Goal: Transaction & Acquisition: Book appointment/travel/reservation

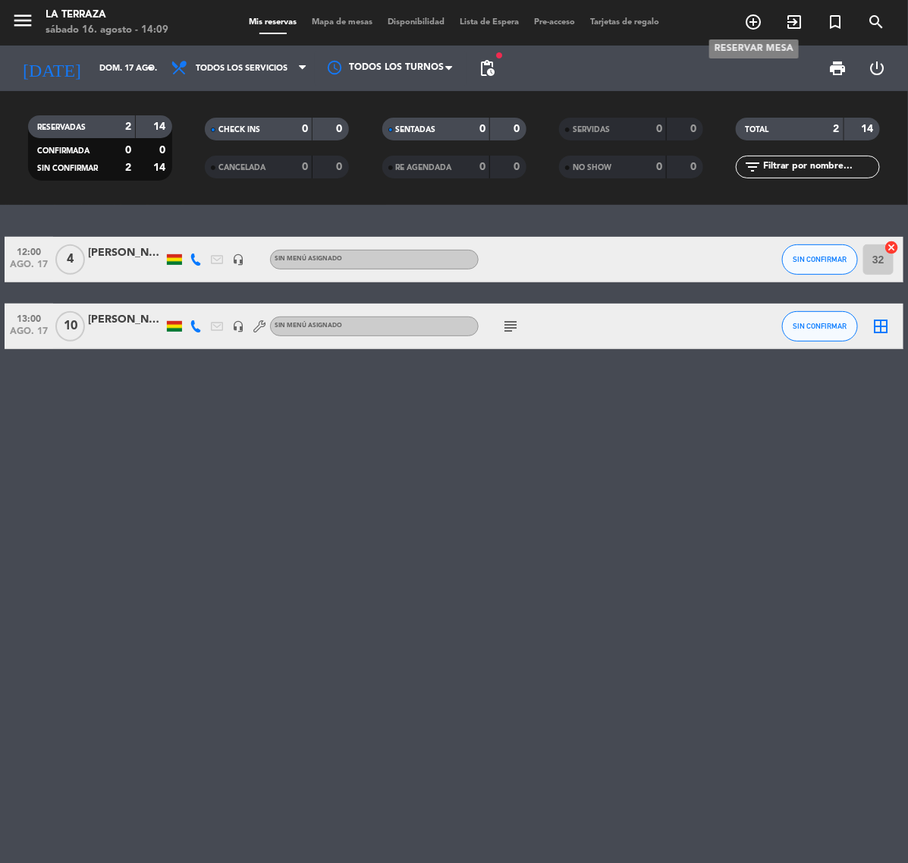
click at [745, 24] on icon "add_circle_outline" at bounding box center [753, 22] width 18 height 18
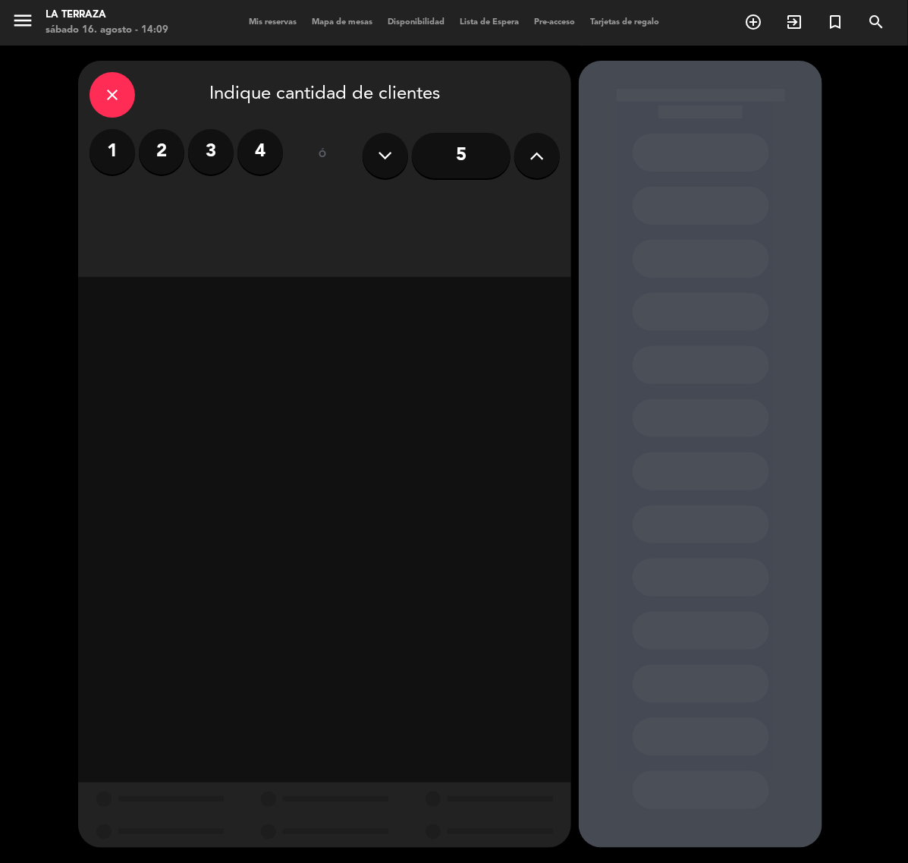
click at [145, 162] on label "2" at bounding box center [162, 152] width 46 height 46
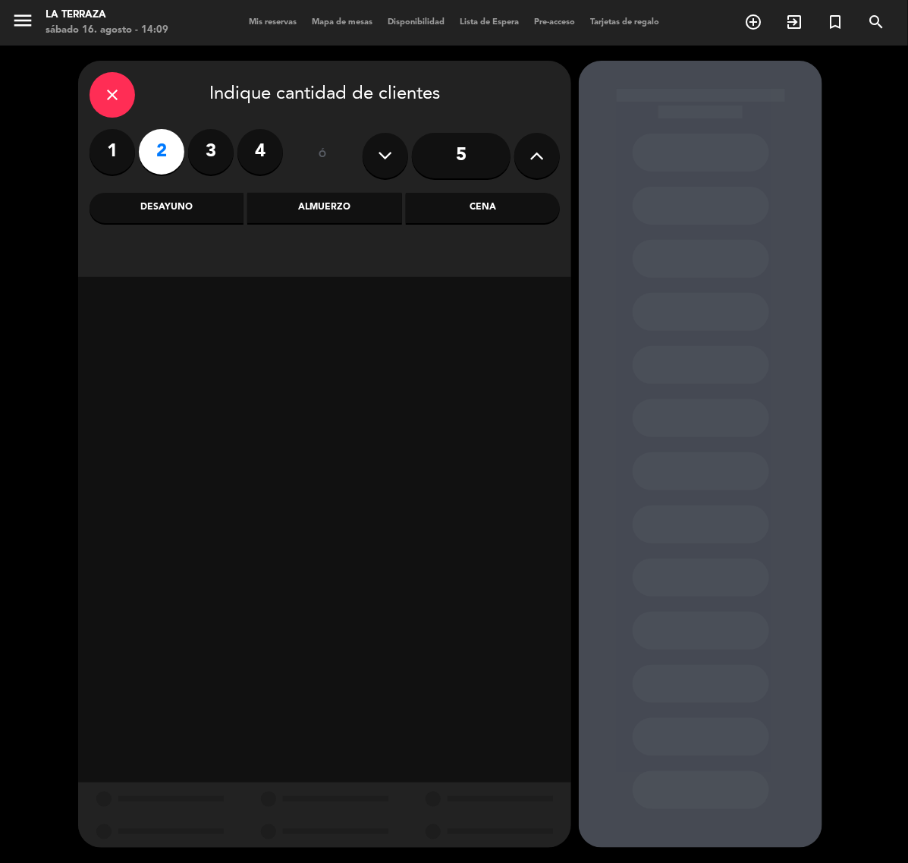
click at [332, 210] on div "Almuerzo" at bounding box center [324, 208] width 154 height 30
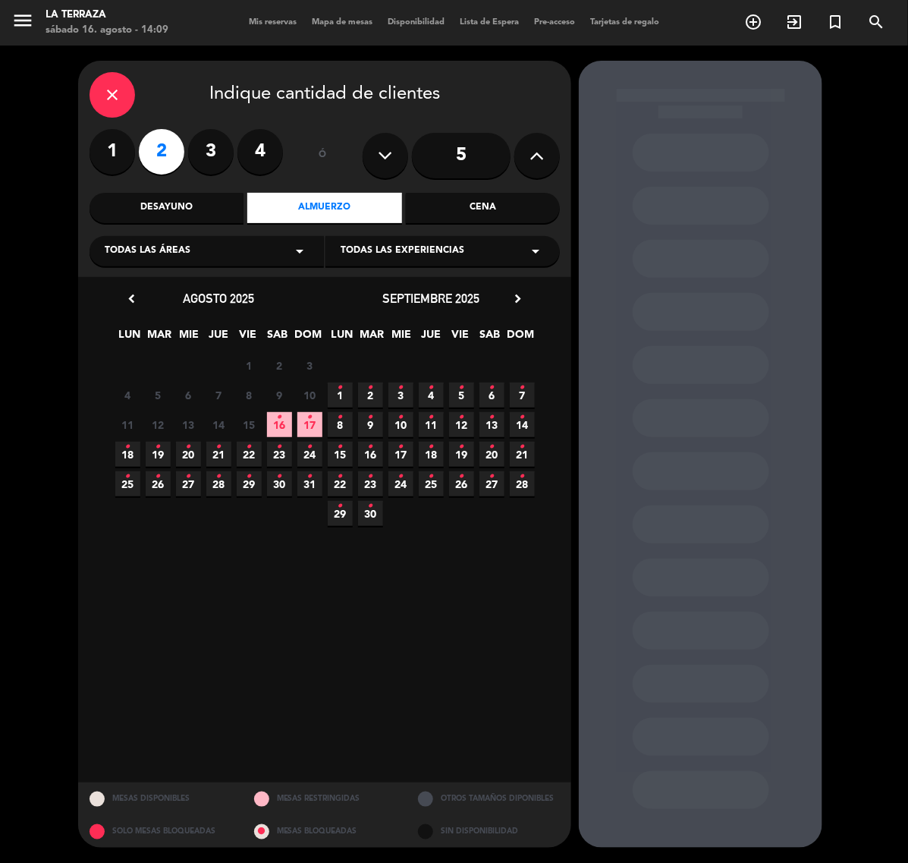
click at [277, 480] on icon "•" at bounding box center [279, 476] width 5 height 24
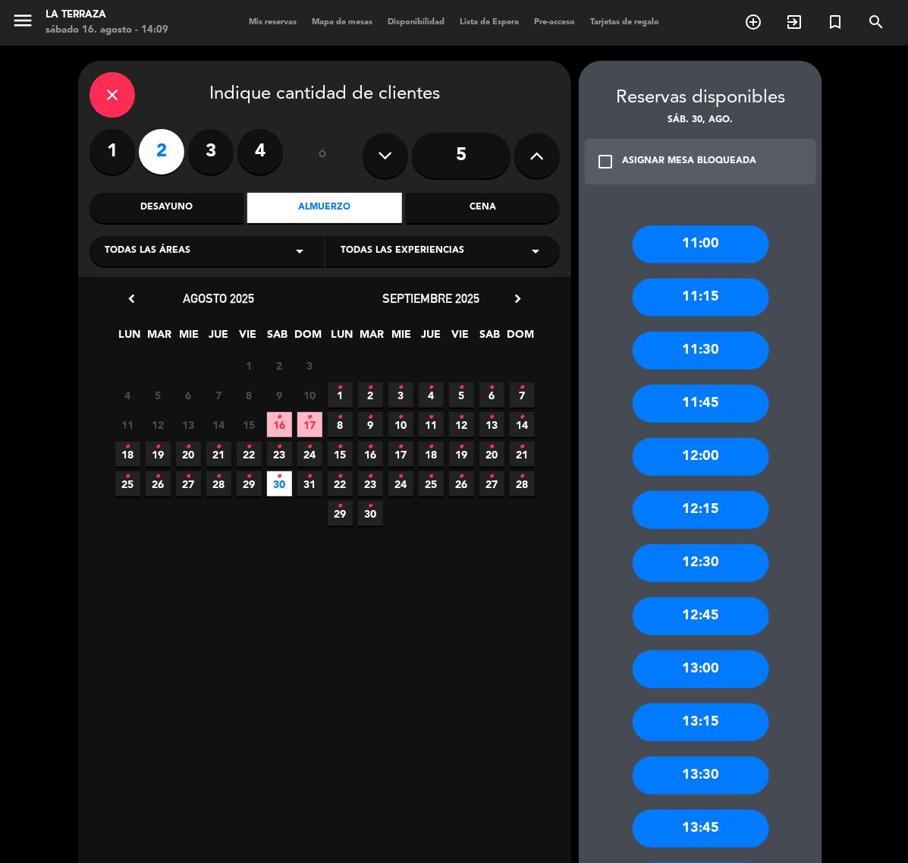
click at [741, 347] on div "11:30" at bounding box center [701, 351] width 137 height 38
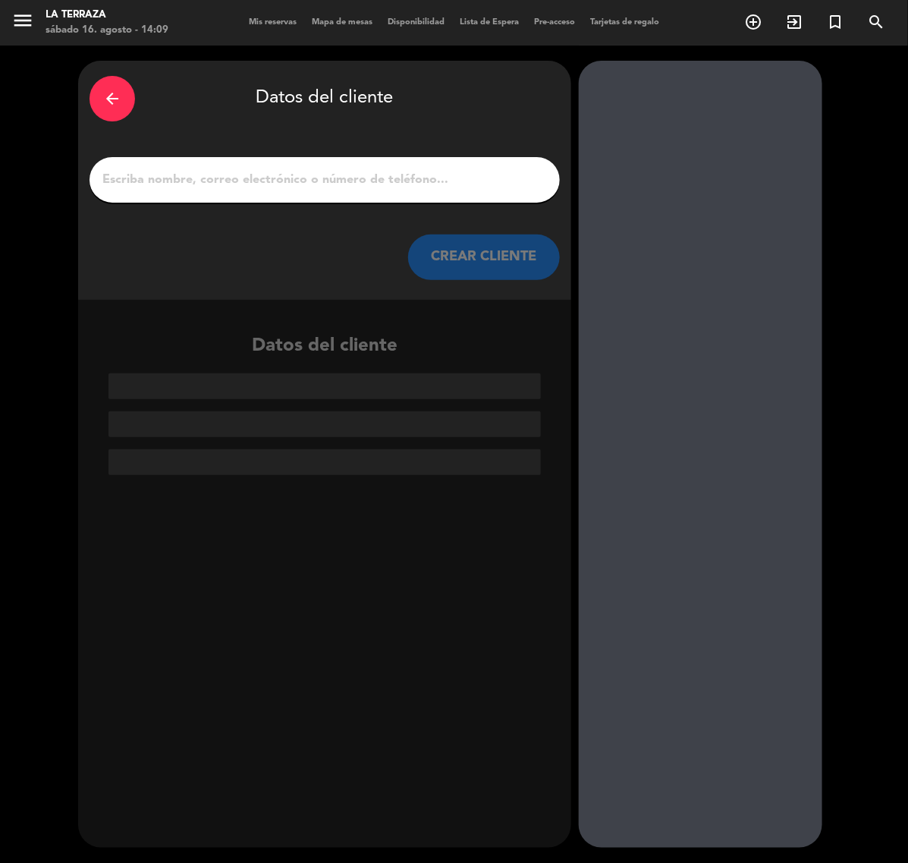
click at [338, 180] on input "1" at bounding box center [325, 179] width 448 height 21
paste input "* [PERSON_NAME]"
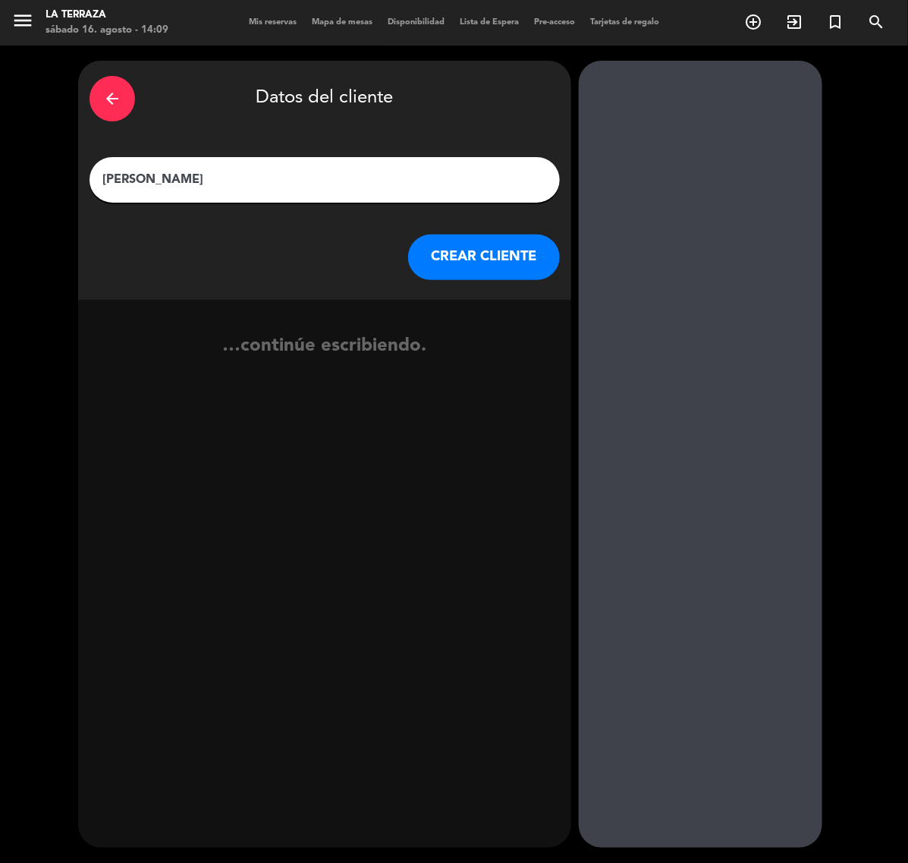
type input "[PERSON_NAME]"
click at [495, 260] on button "CREAR CLIENTE" at bounding box center [484, 257] width 152 height 46
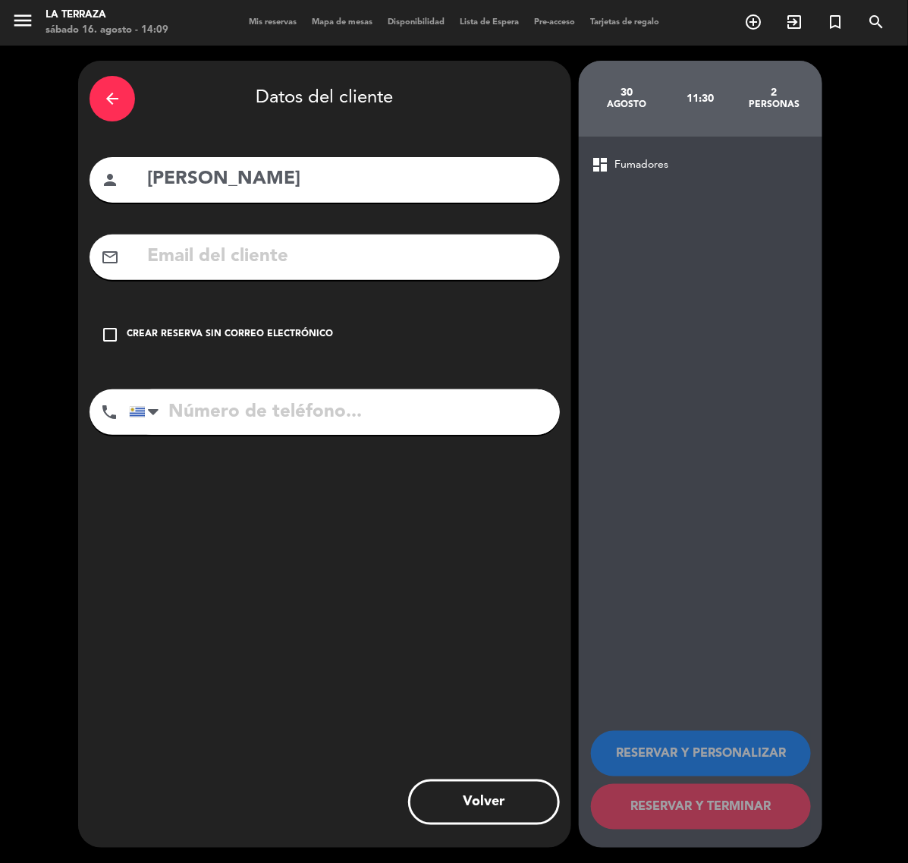
click at [495, 259] on input "text" at bounding box center [347, 256] width 403 height 31
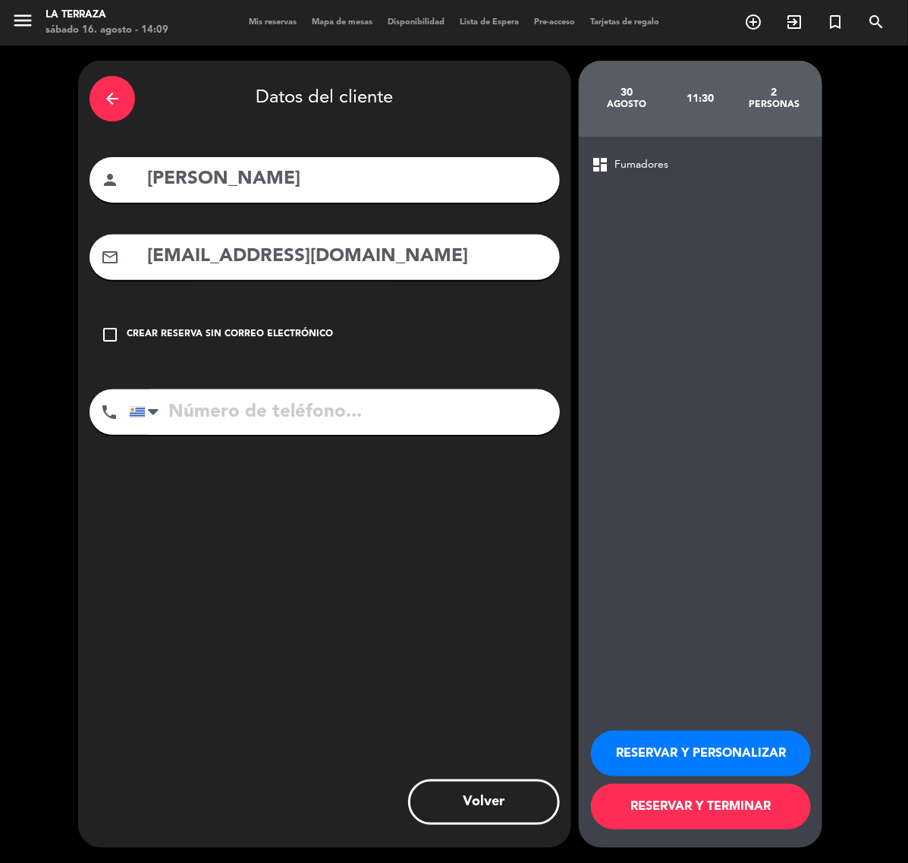
type input "[EMAIL_ADDRESS][DOMAIN_NAME]"
click at [385, 413] on input "tel" at bounding box center [344, 412] width 431 height 46
type input "[PHONE_NUMBER]"
click at [706, 741] on button "RESERVAR Y PERSONALIZAR" at bounding box center [701, 754] width 220 height 46
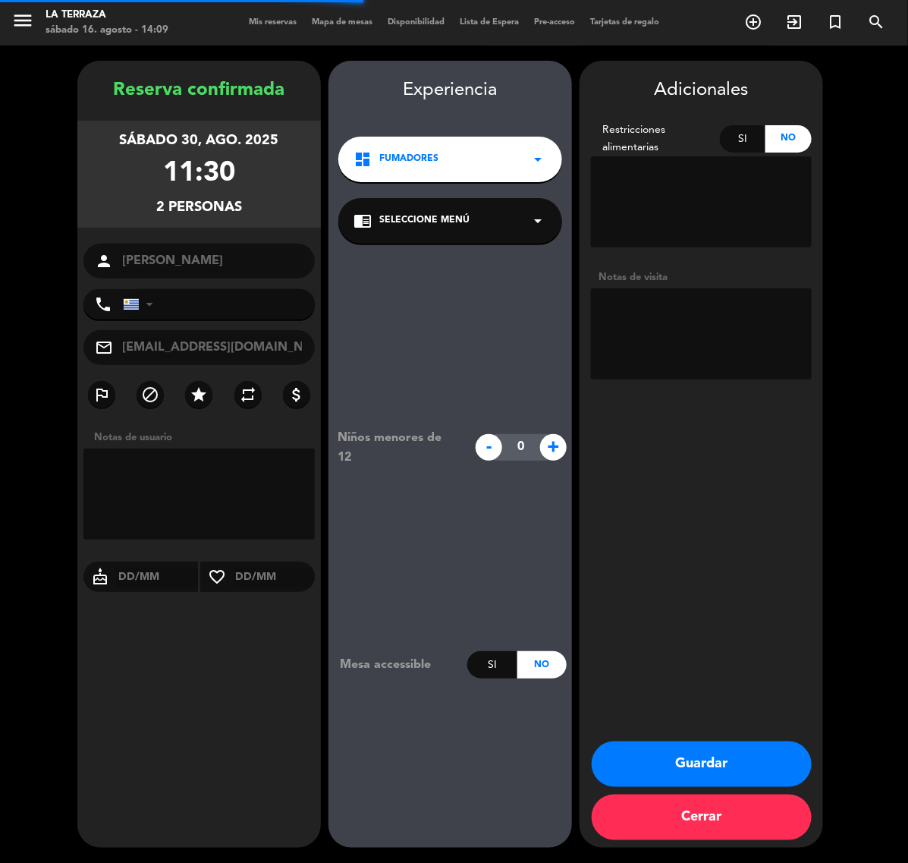
type input "[PHONE_NUMBER]"
click at [725, 771] on button "Guardar" at bounding box center [702, 764] width 220 height 46
